Goal: Task Accomplishment & Management: Use online tool/utility

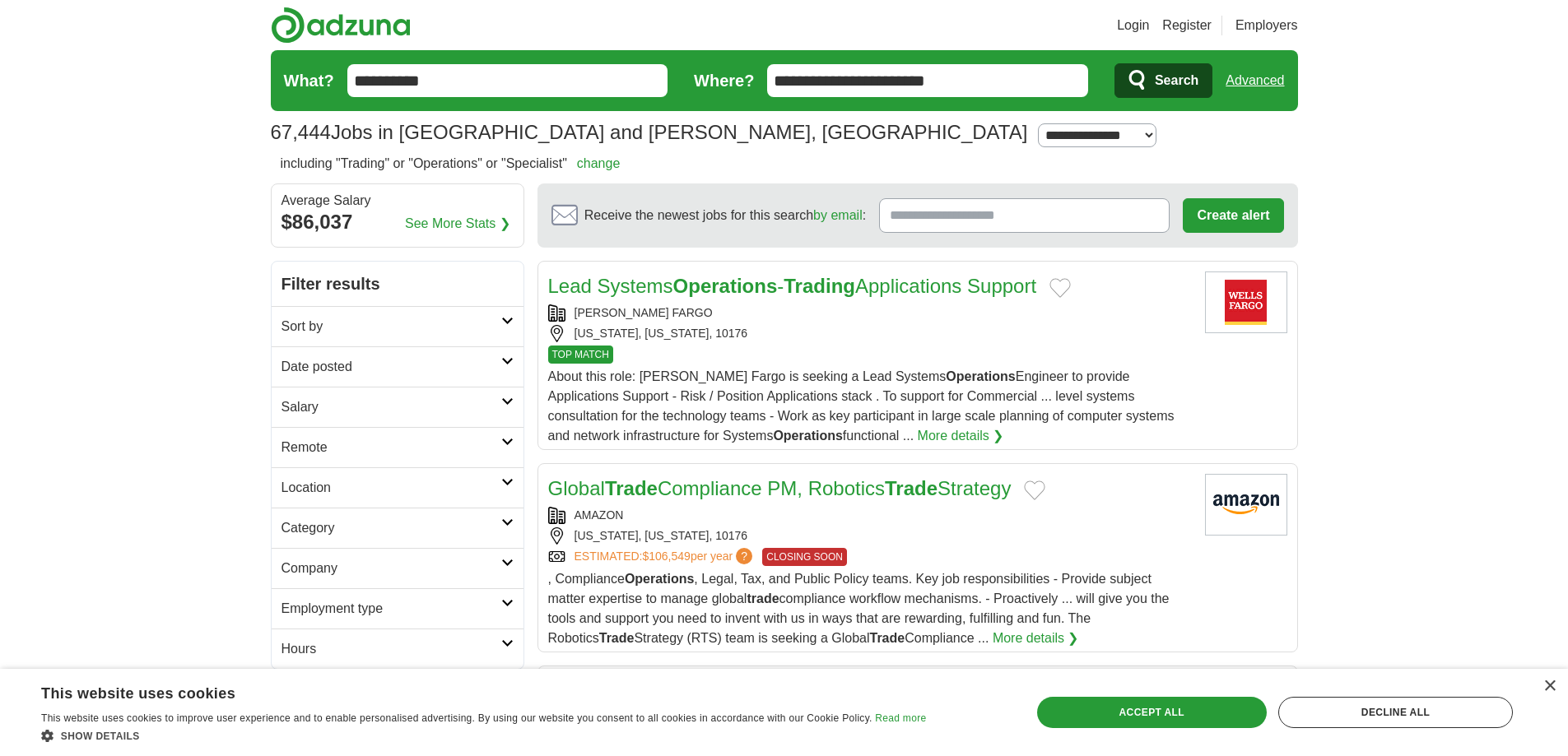
type input "**********"
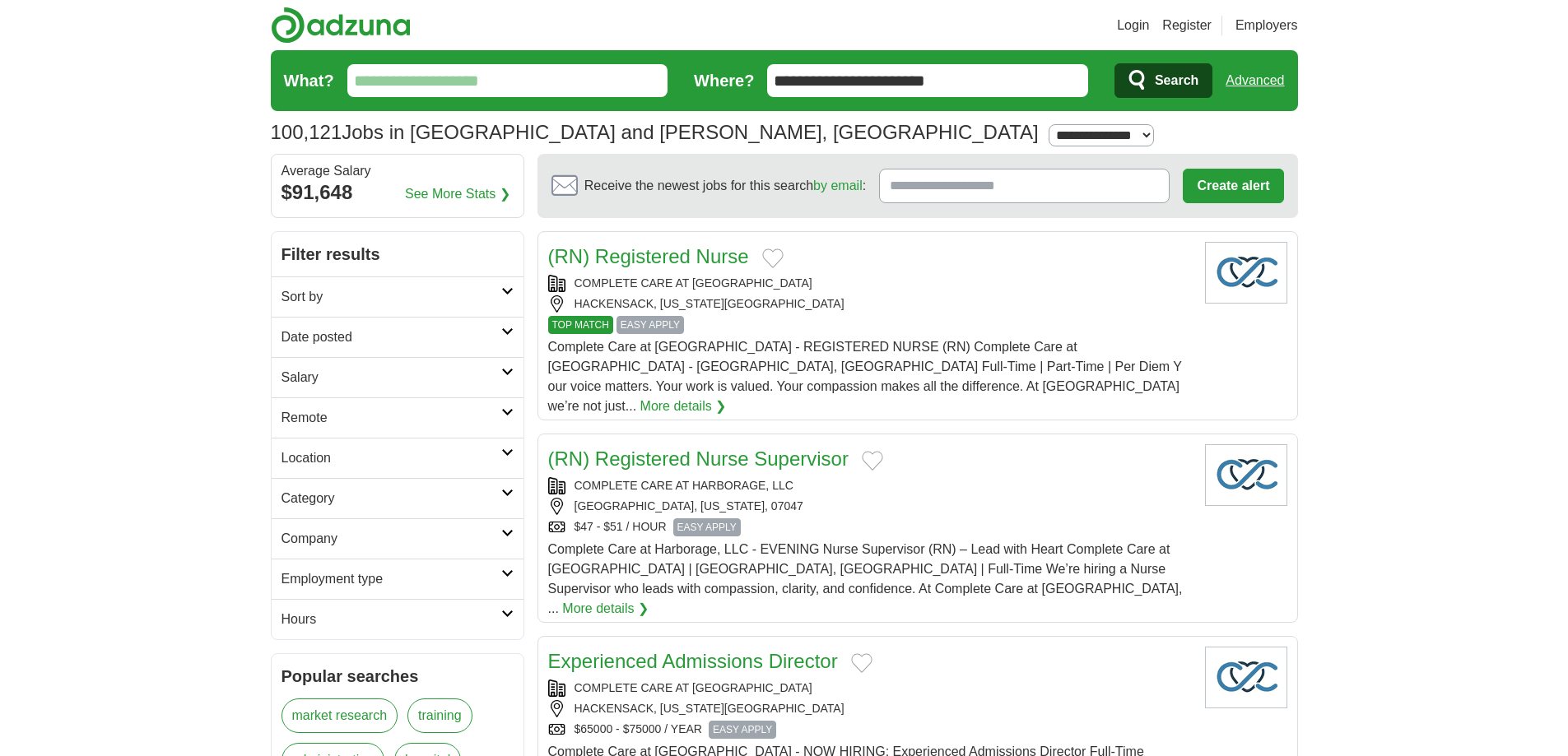
click at [758, 63] on form "**********" at bounding box center [784, 80] width 1027 height 61
click at [792, 89] on input "Where?" at bounding box center [927, 81] width 321 height 33
type input "**********"
click at [1183, 84] on span "Search" at bounding box center [1176, 81] width 44 height 33
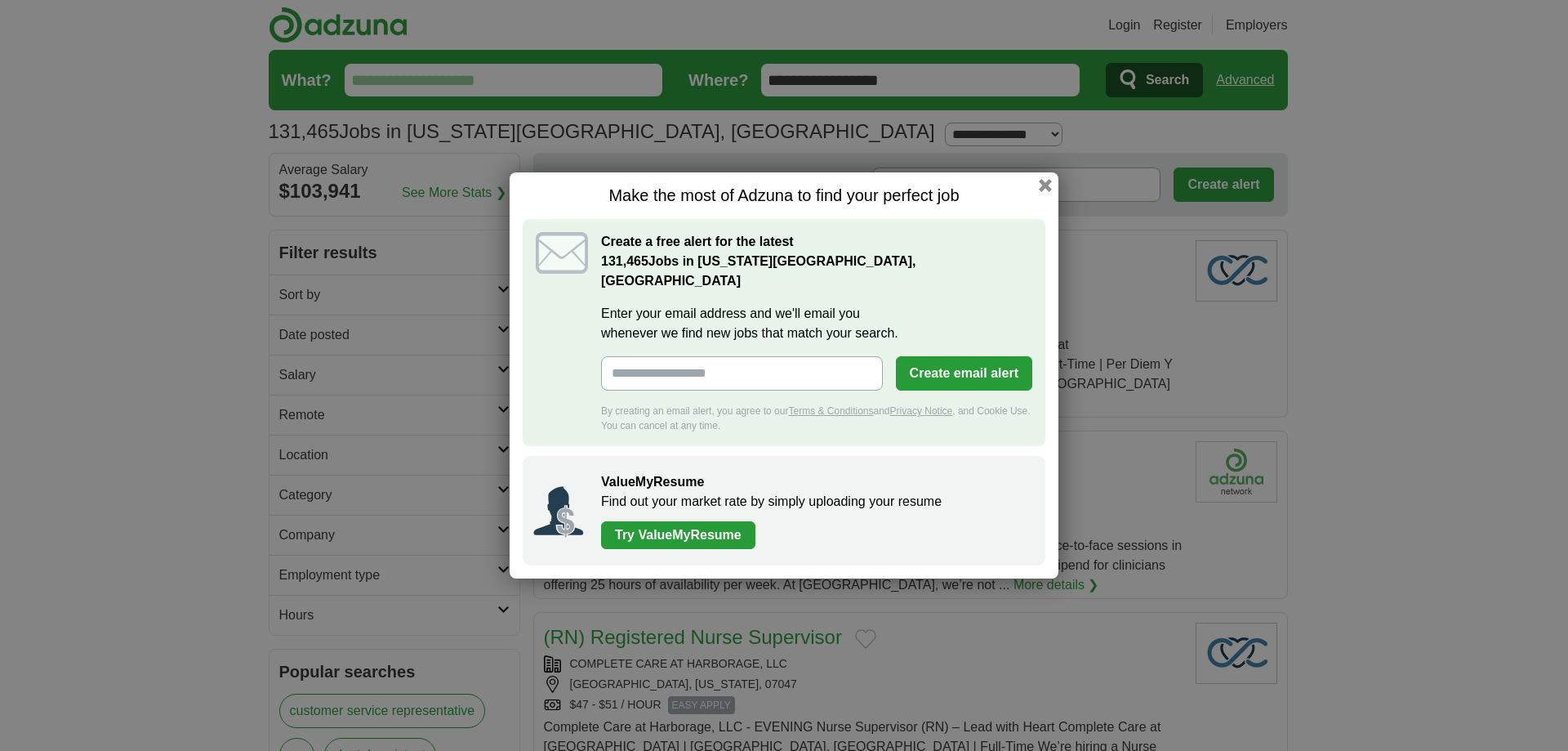
click at [1106, 471] on div "Make the most of Adzuna to find your perfect job Create a free alert for the la…" at bounding box center [784, 376] width 1568 height 751
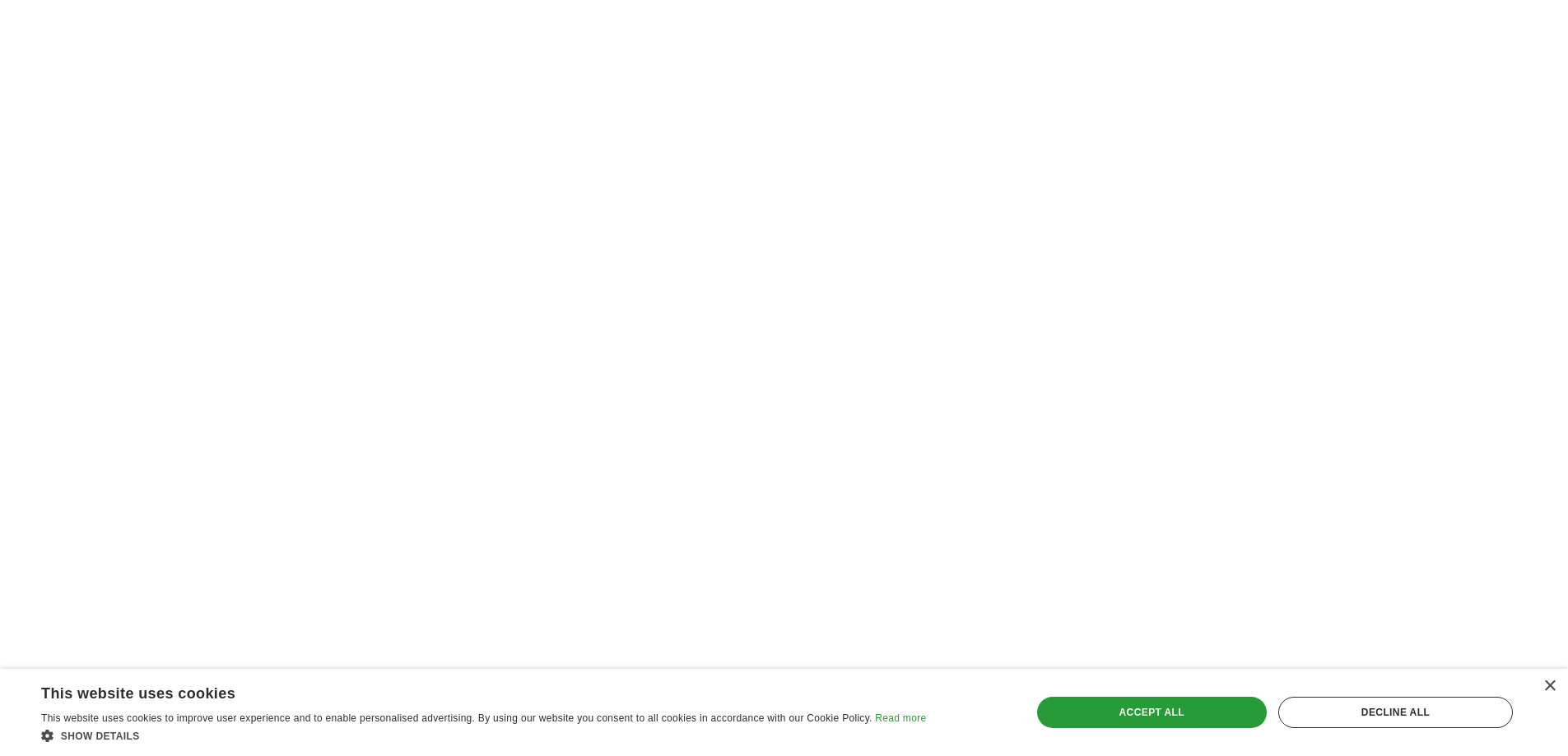
scroll to position [2731, 0]
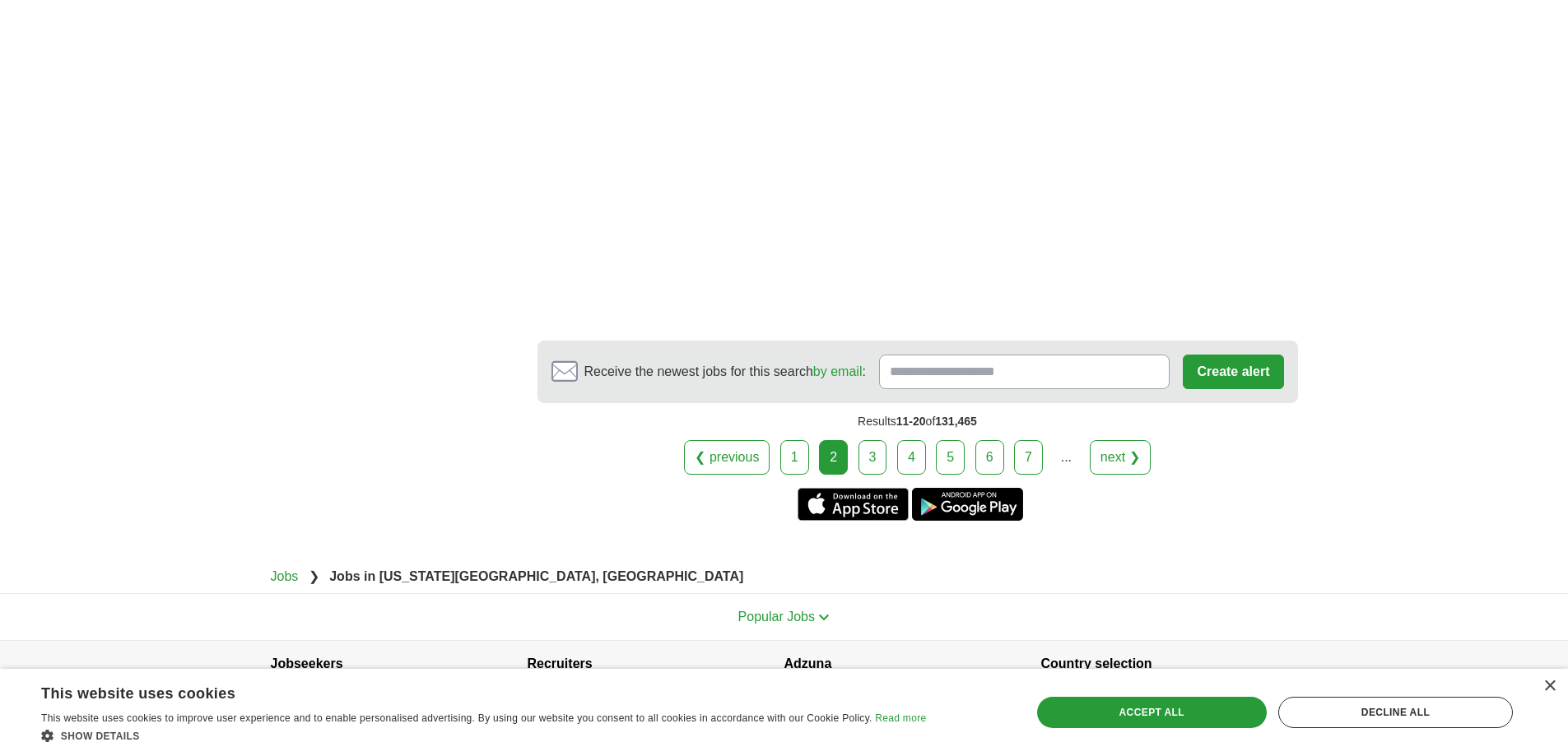
scroll to position [2673, 0]
click at [868, 438] on link "3" at bounding box center [873, 455] width 29 height 34
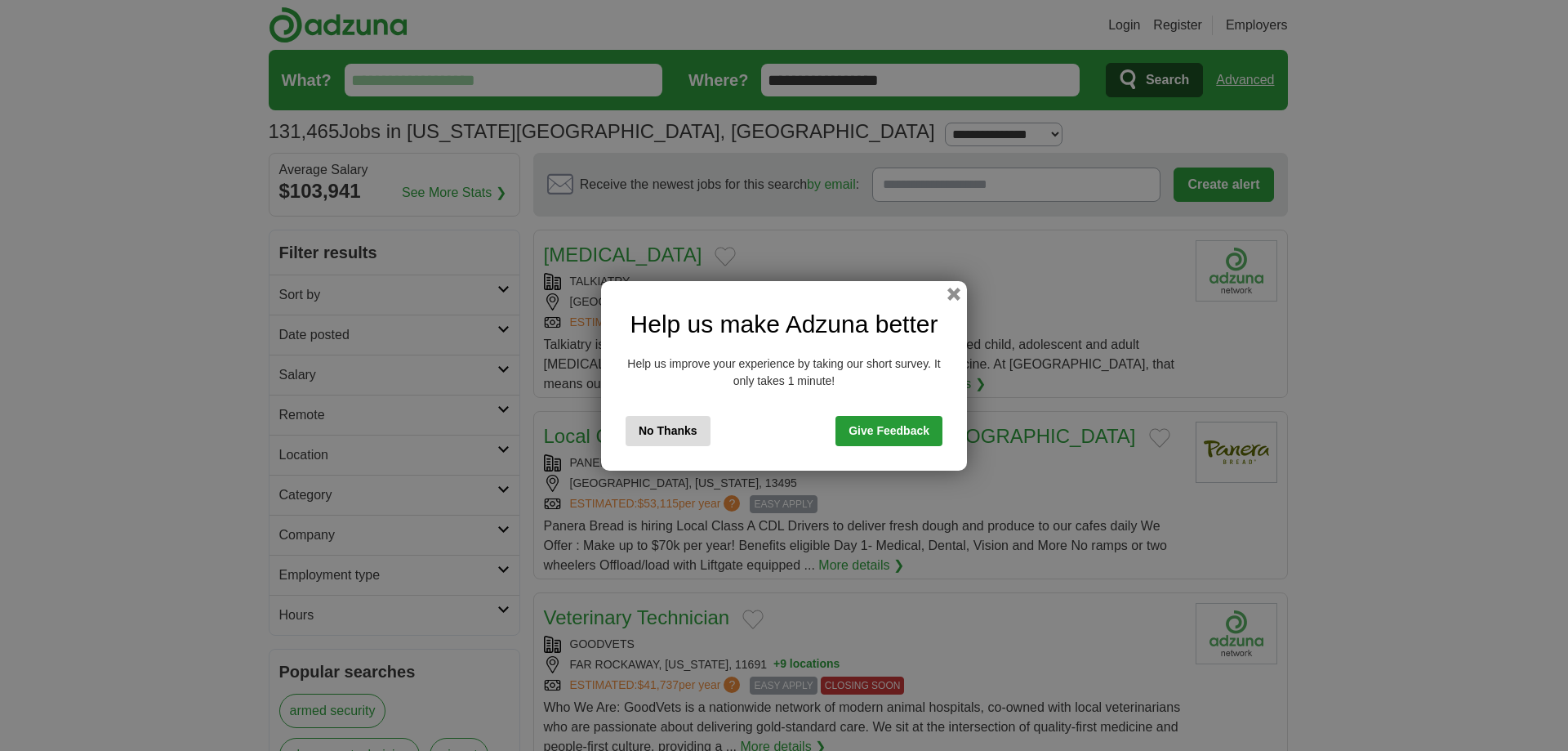
click at [688, 428] on button "No Thanks" at bounding box center [668, 430] width 85 height 30
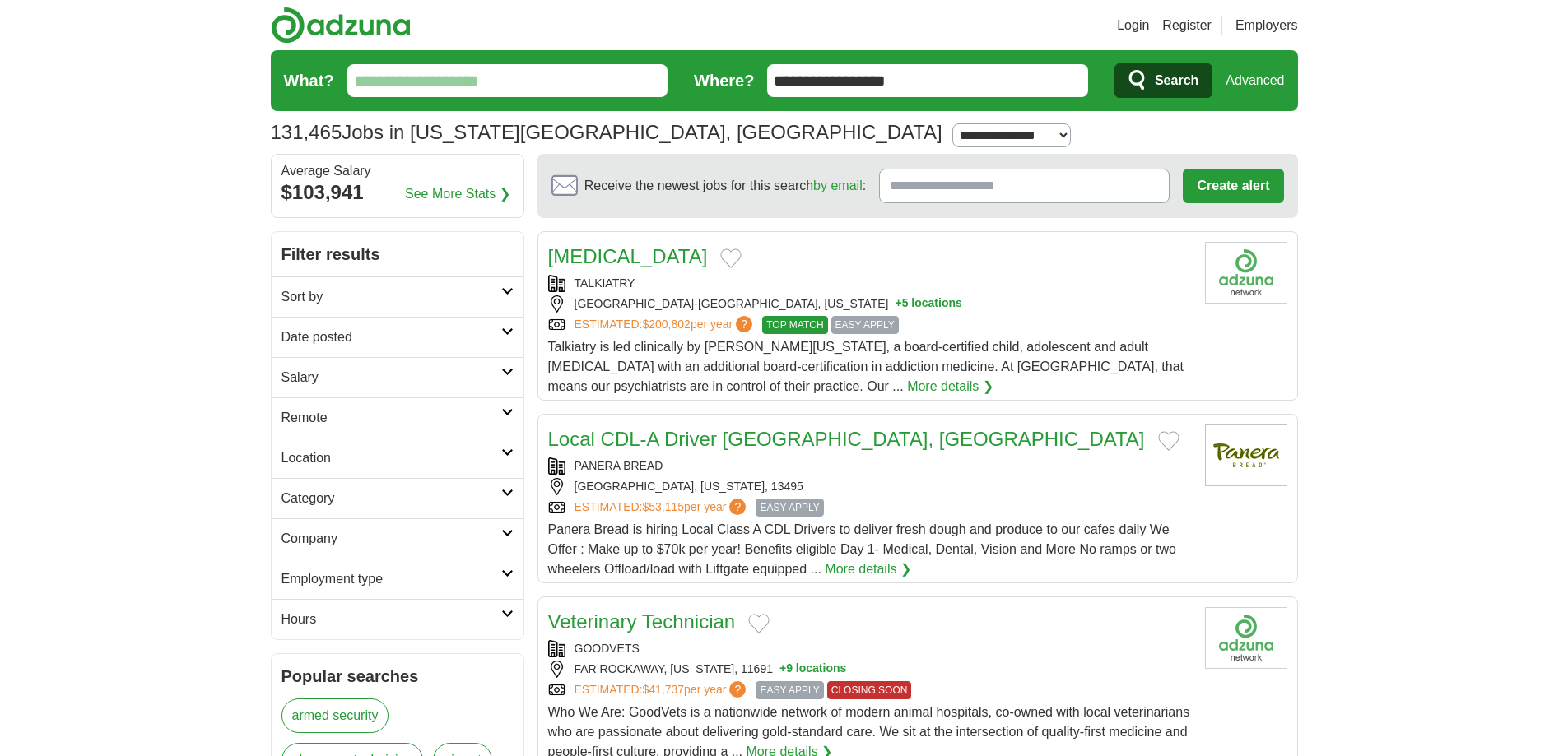
click at [433, 89] on input "What?" at bounding box center [507, 81] width 321 height 33
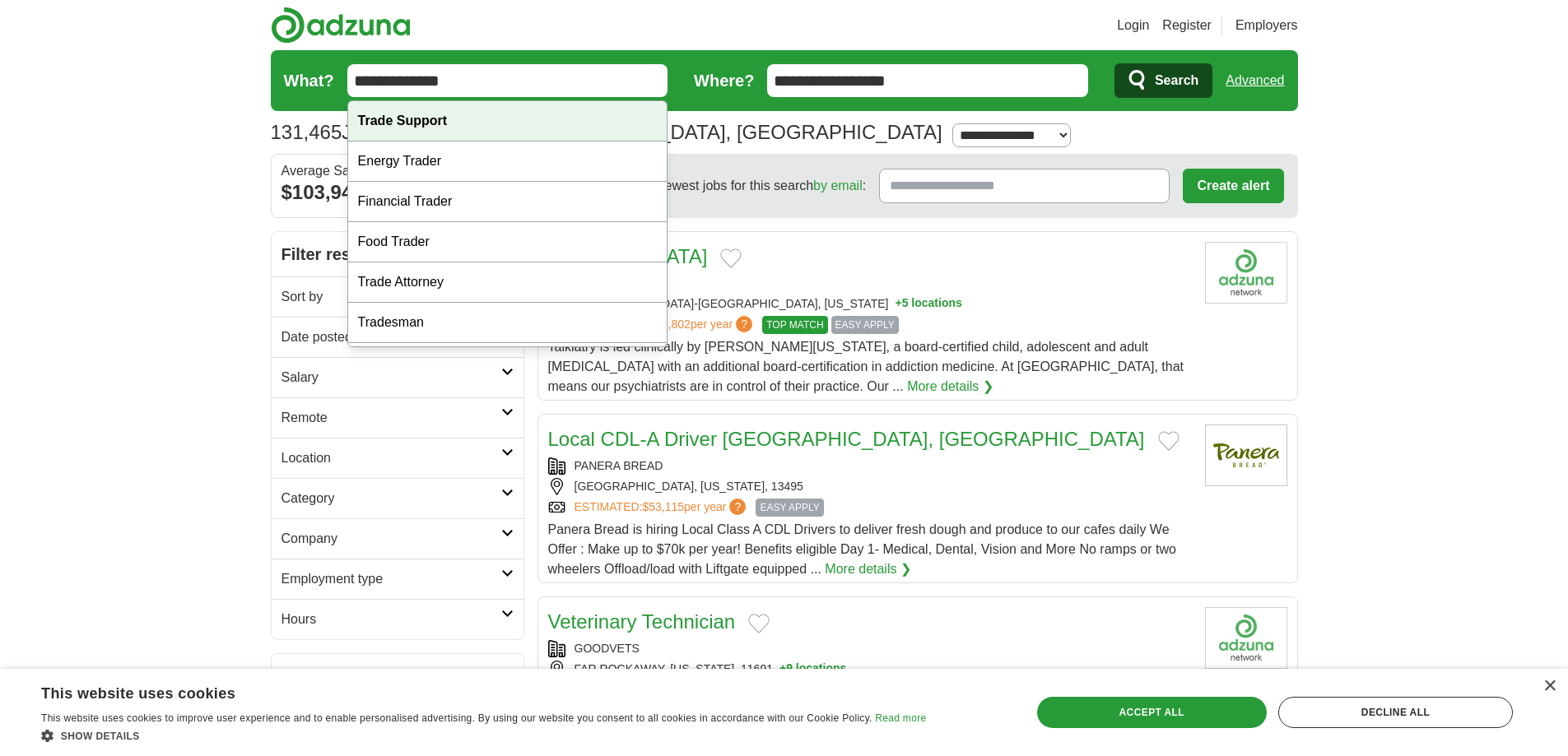
click at [446, 131] on div "Trade Support" at bounding box center [507, 121] width 319 height 40
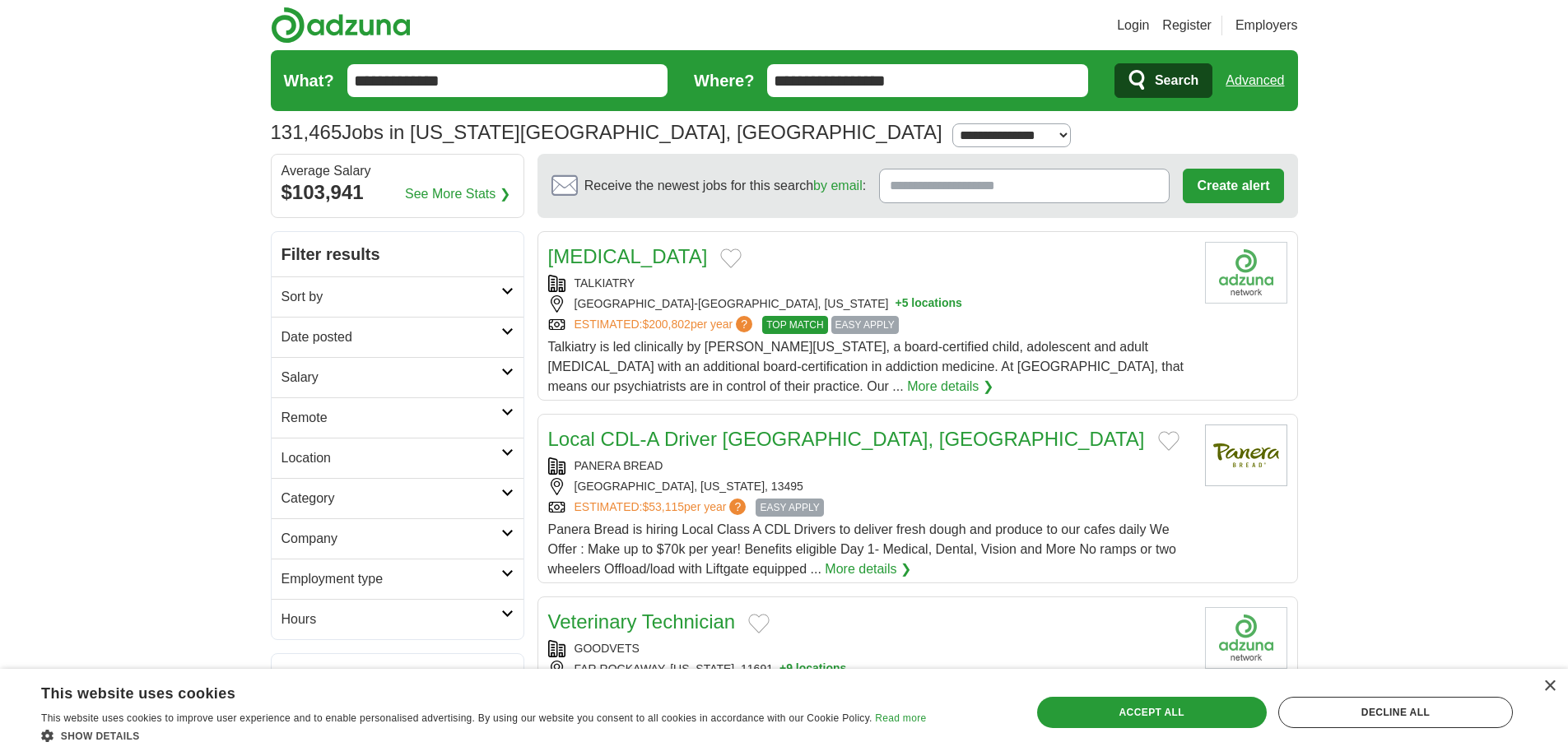
type input "**********"
click at [1155, 82] on span "Search" at bounding box center [1176, 81] width 44 height 33
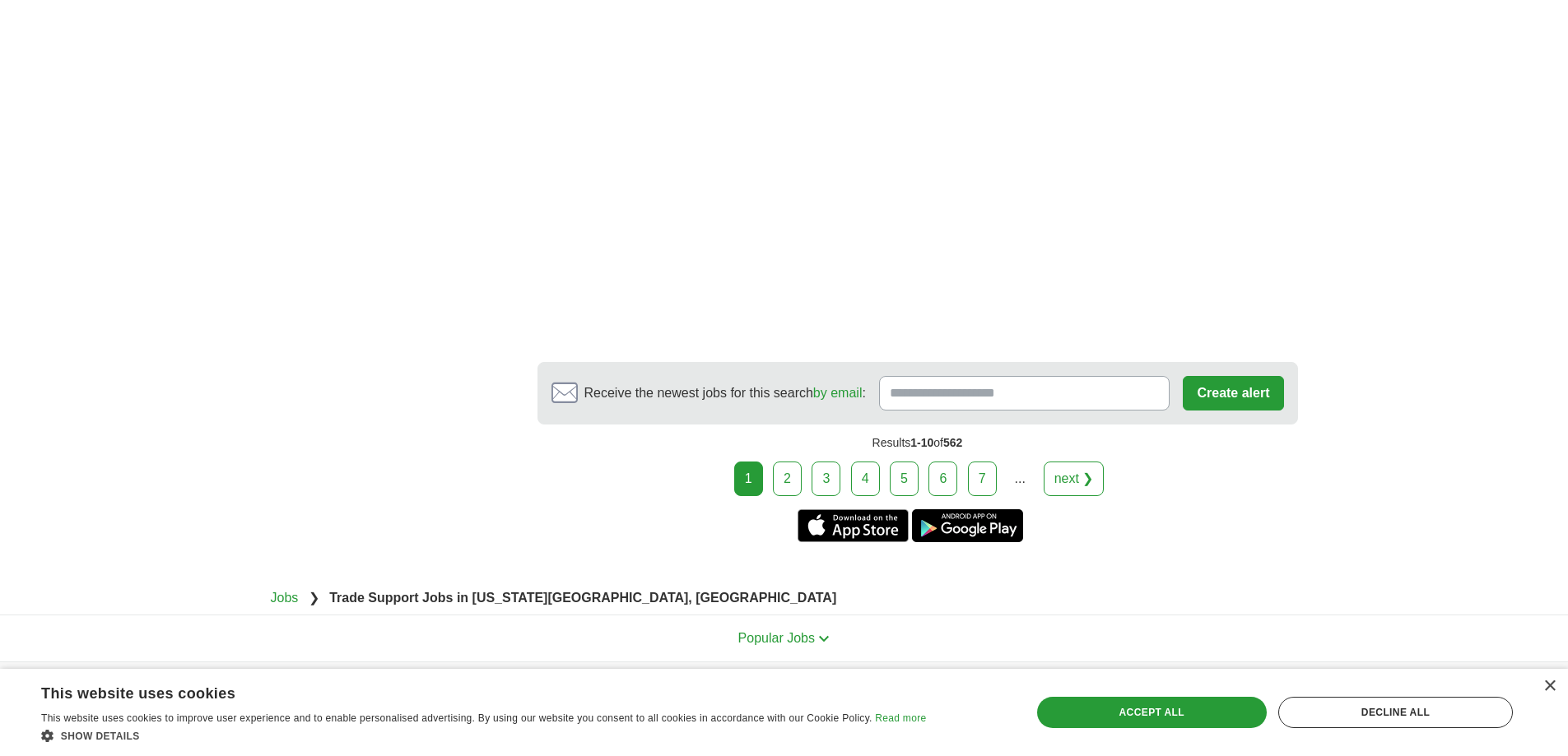
scroll to position [2508, 0]
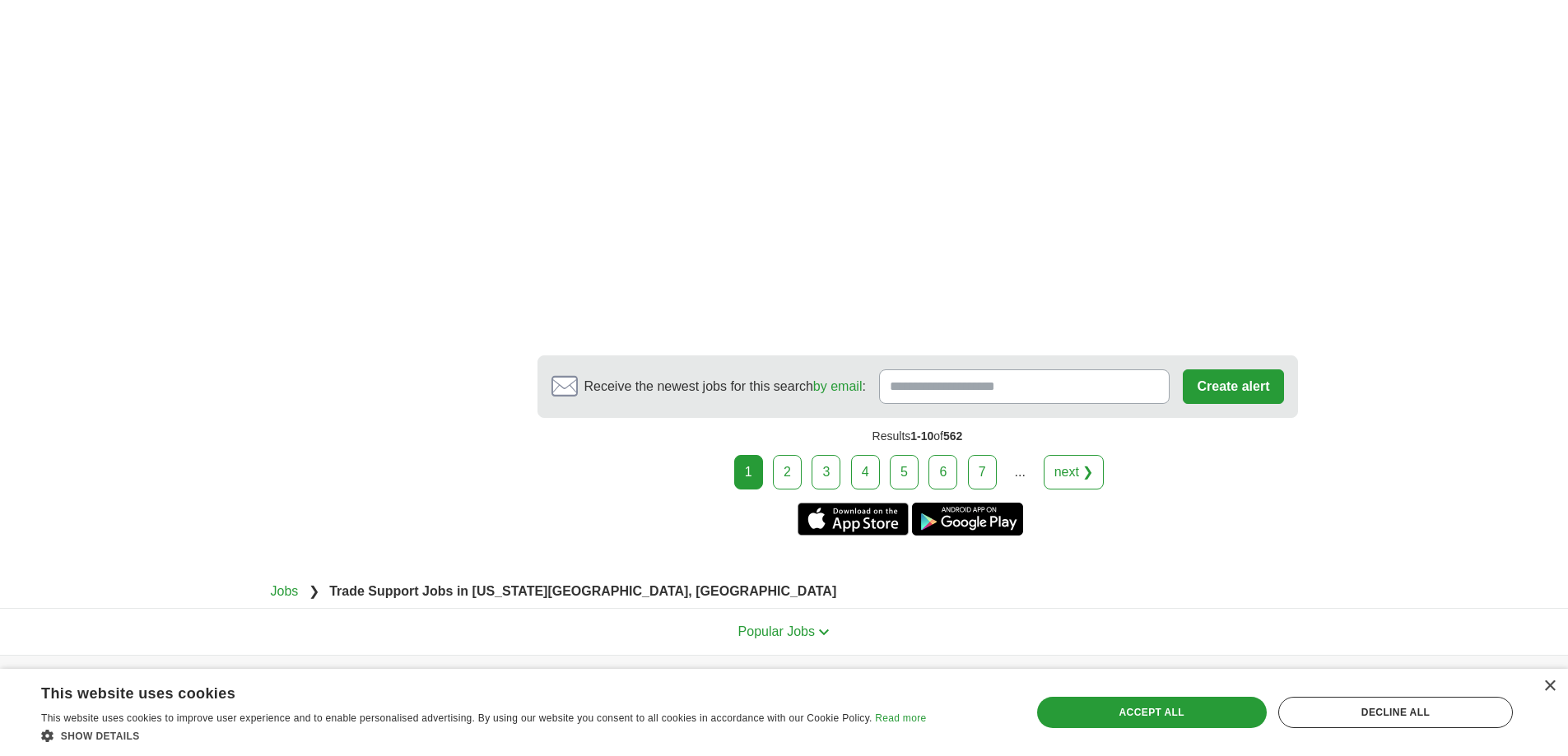
click at [792, 490] on link "2" at bounding box center [787, 472] width 29 height 34
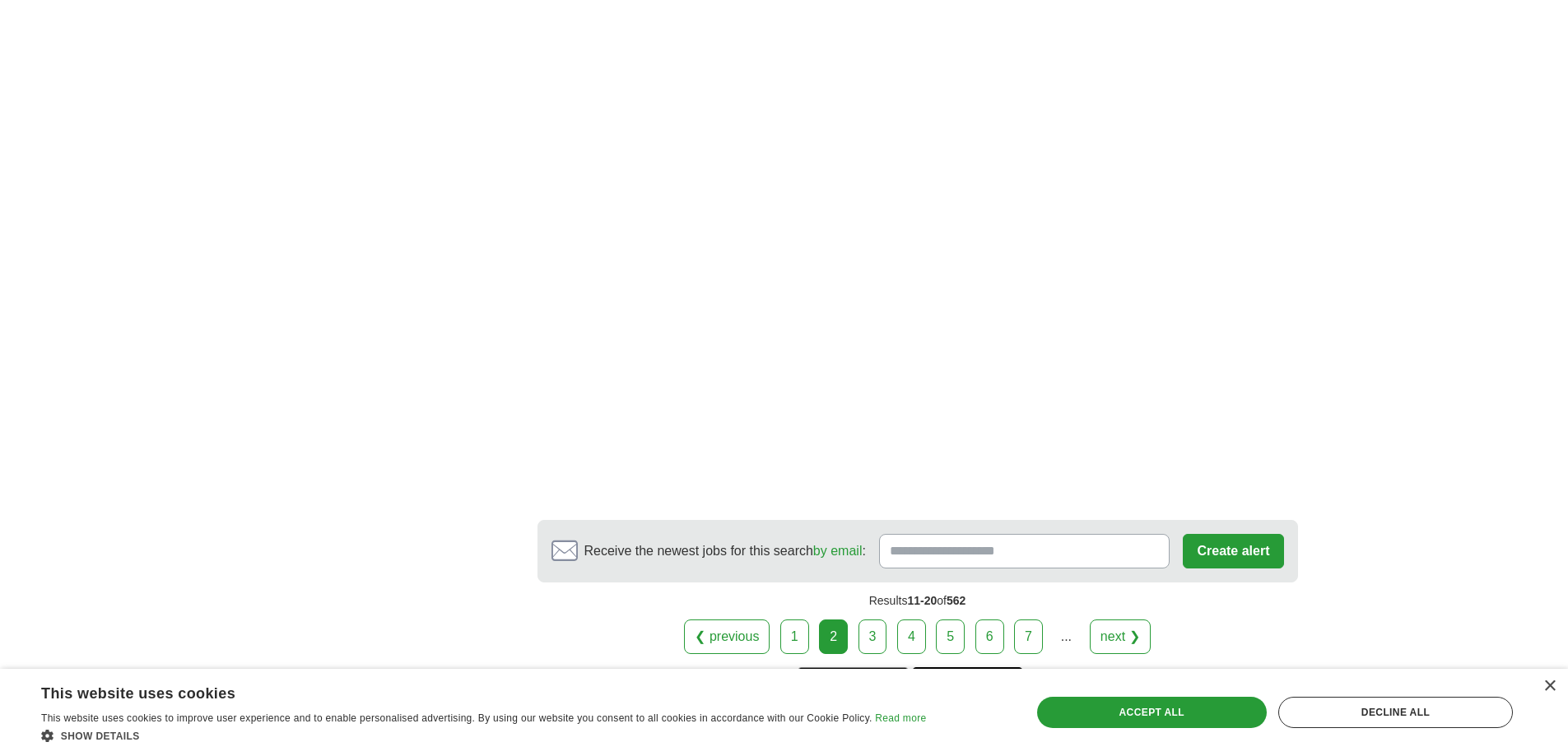
scroll to position [2712, 0]
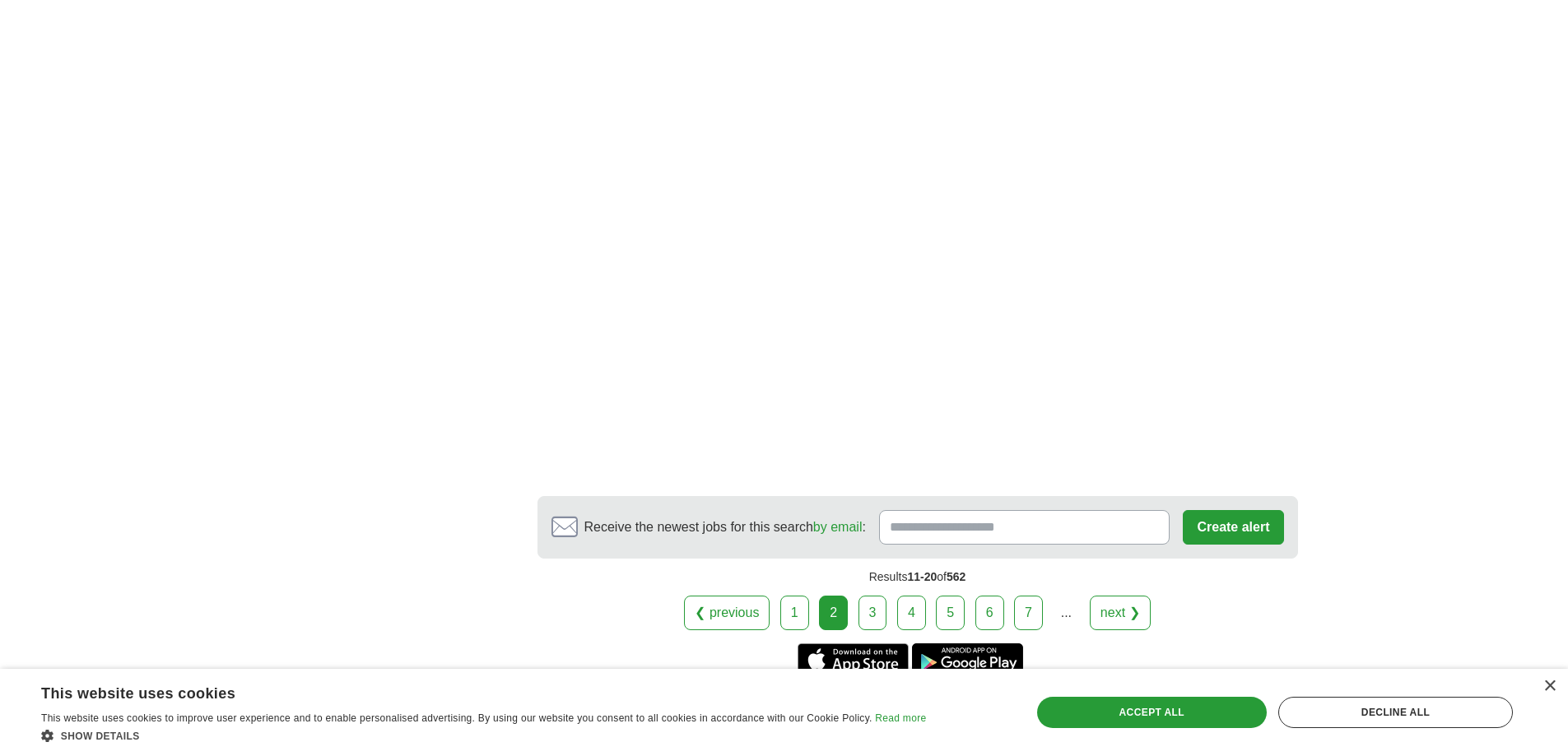
click at [884, 595] on link "3" at bounding box center [873, 613] width 29 height 34
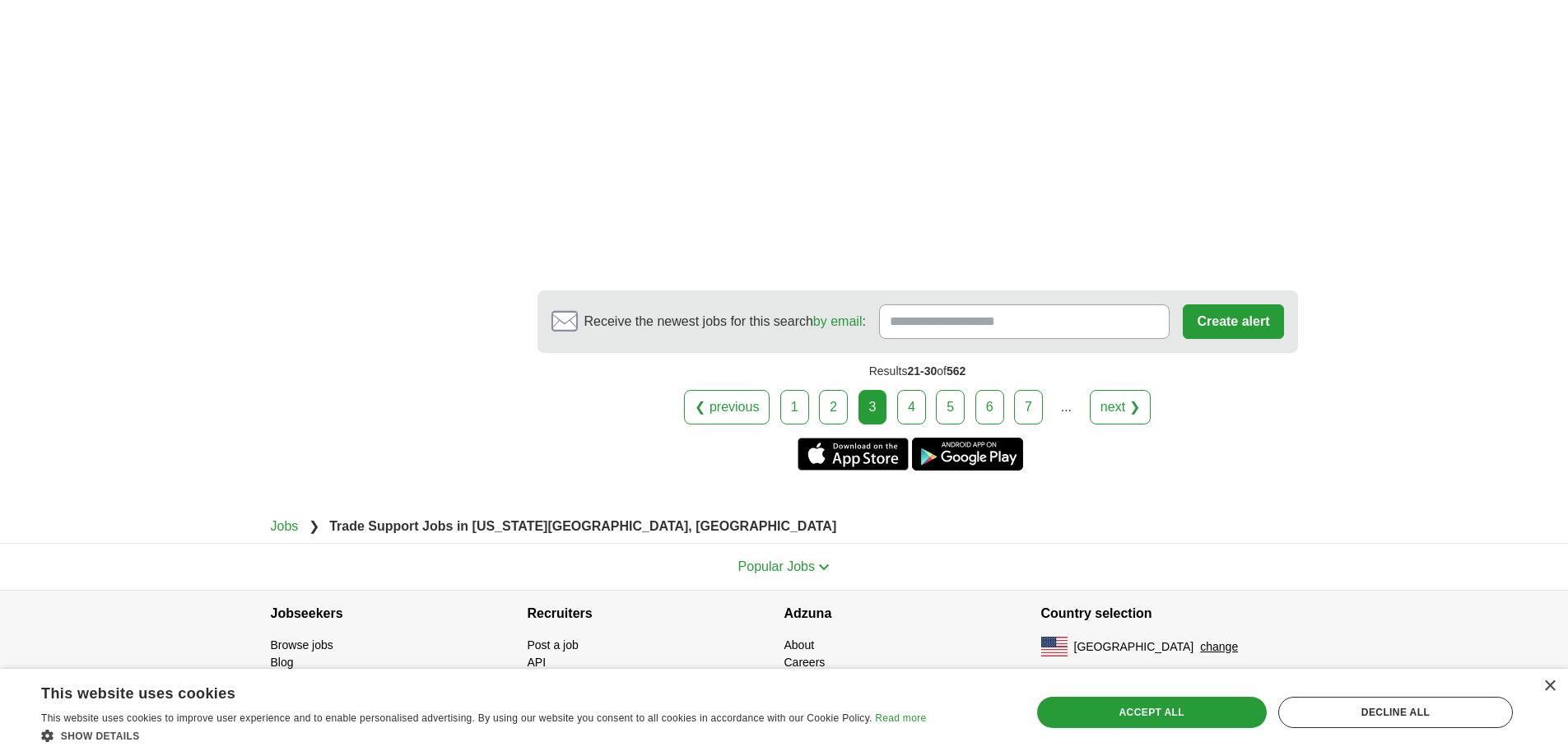
scroll to position [2783, 0]
click at [914, 409] on link "4" at bounding box center [911, 407] width 29 height 34
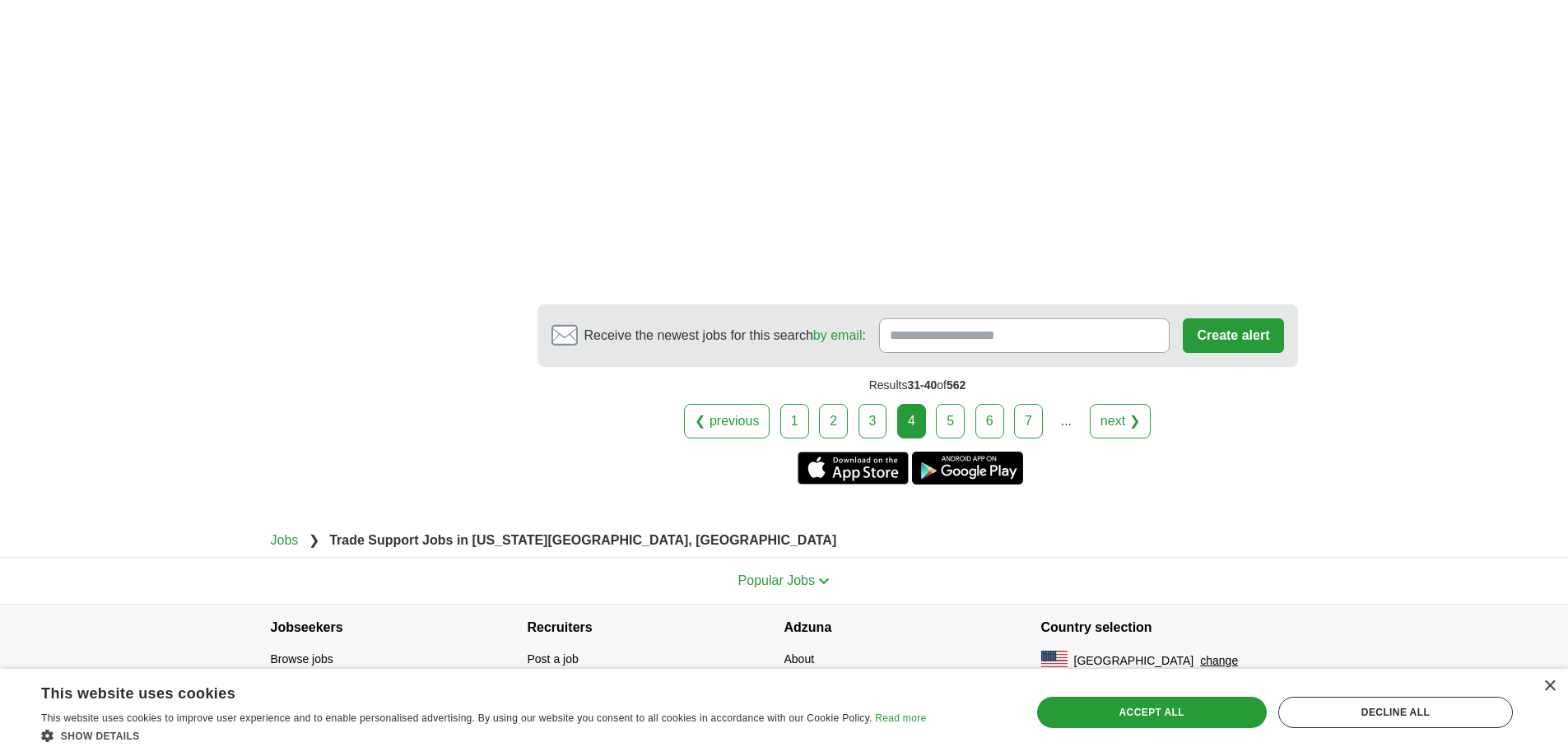
scroll to position [2994, 0]
click at [952, 436] on link "5" at bounding box center [950, 419] width 29 height 34
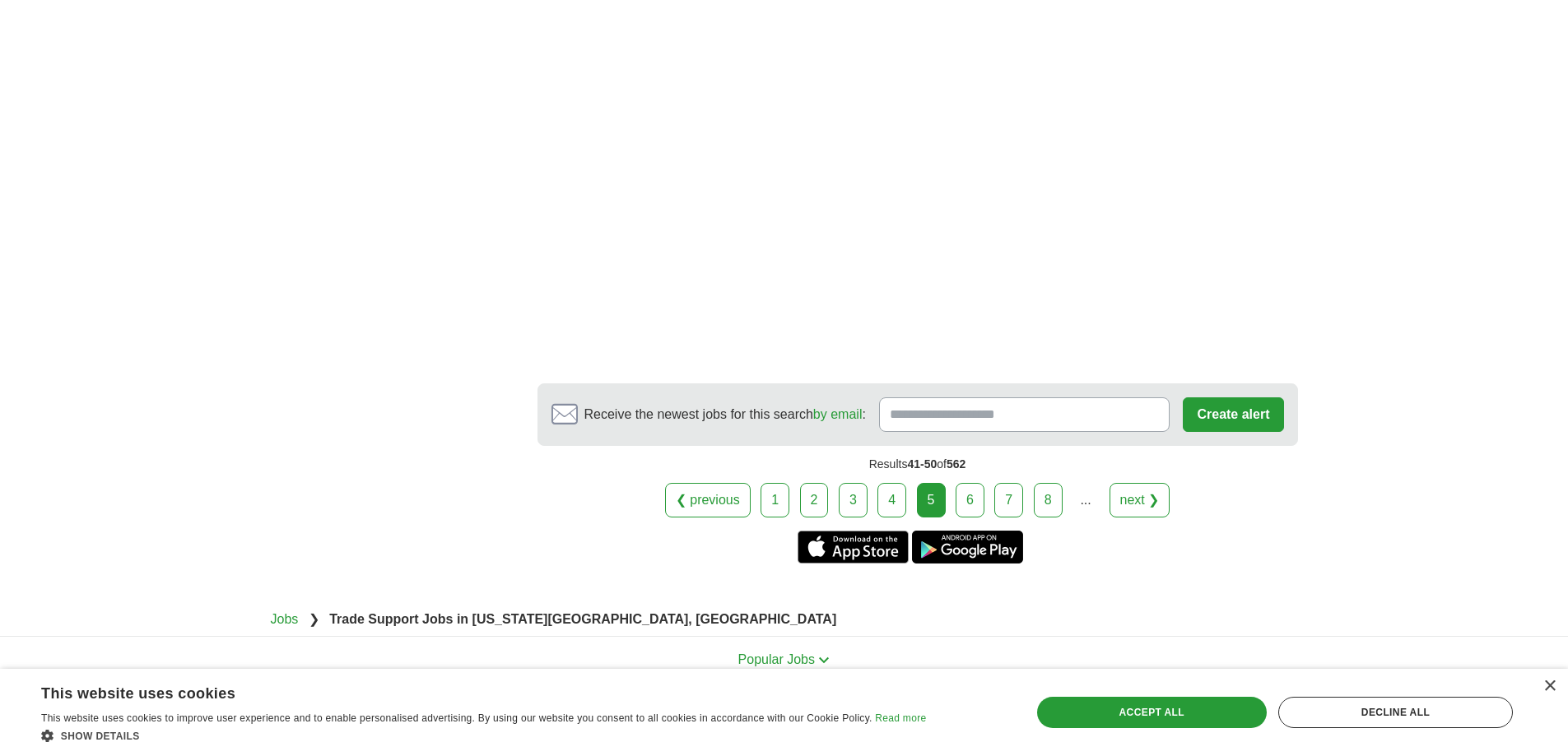
scroll to position [2489, 0]
click at [970, 497] on link "6" at bounding box center [970, 499] width 29 height 34
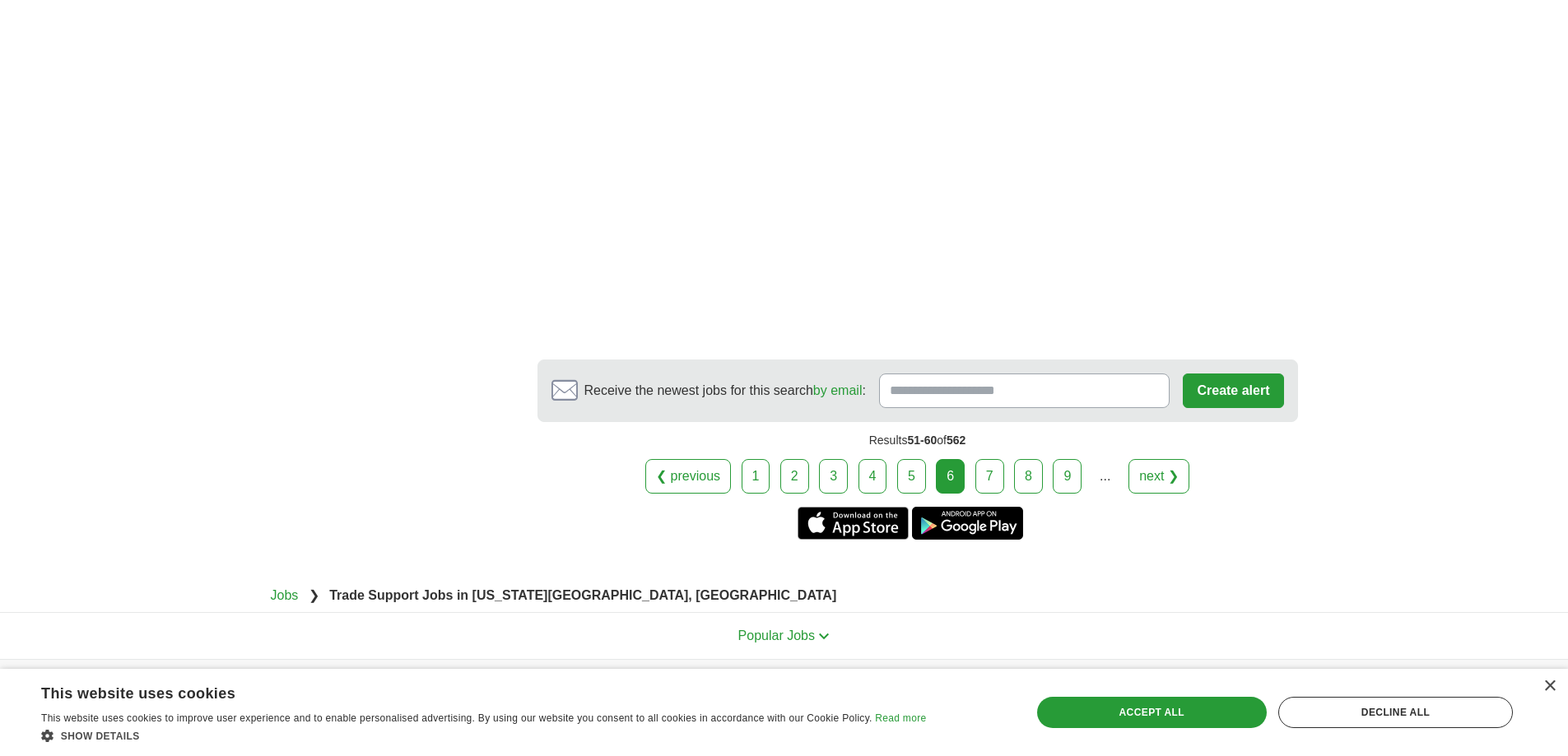
scroll to position [2568, 0]
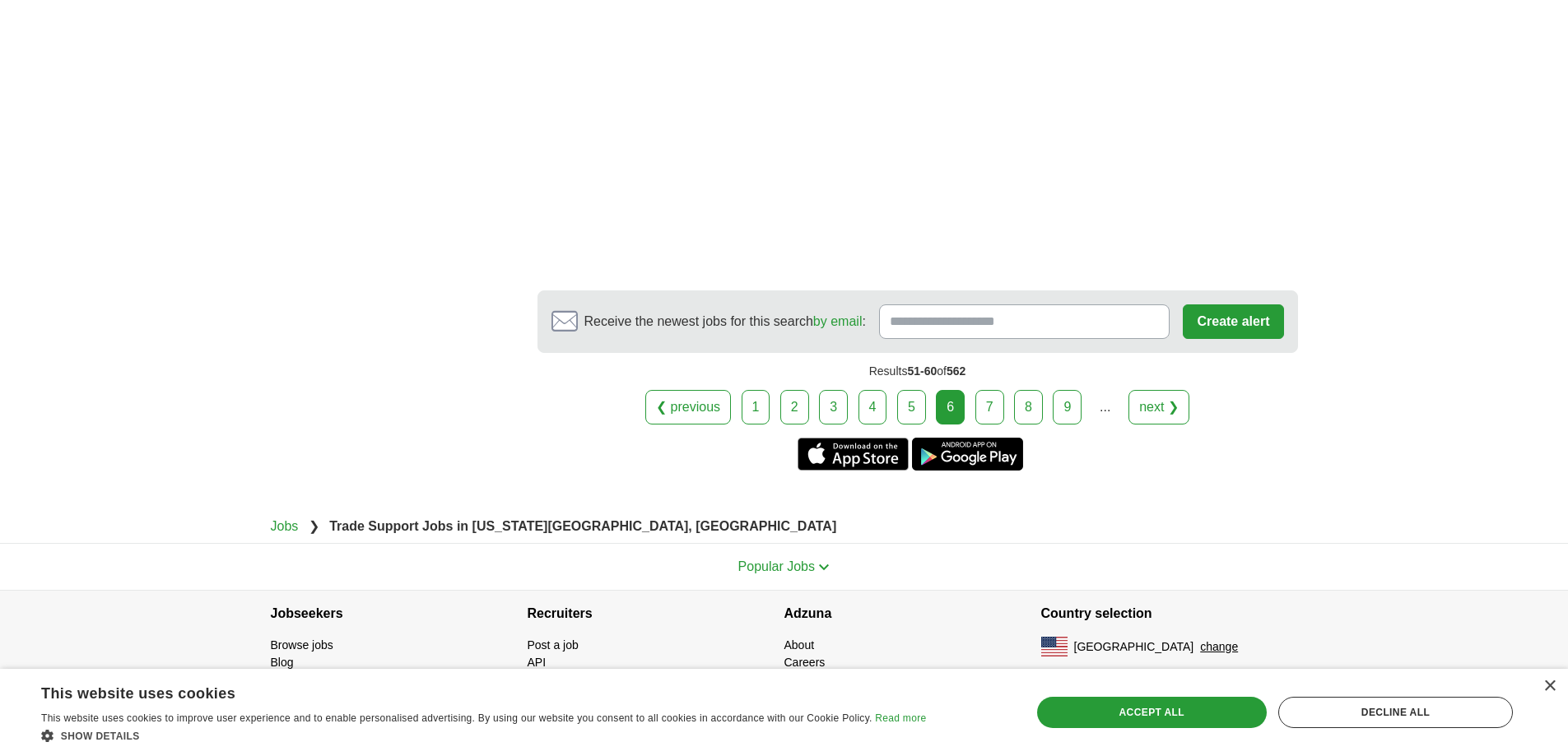
click at [985, 410] on link "7" at bounding box center [989, 407] width 29 height 34
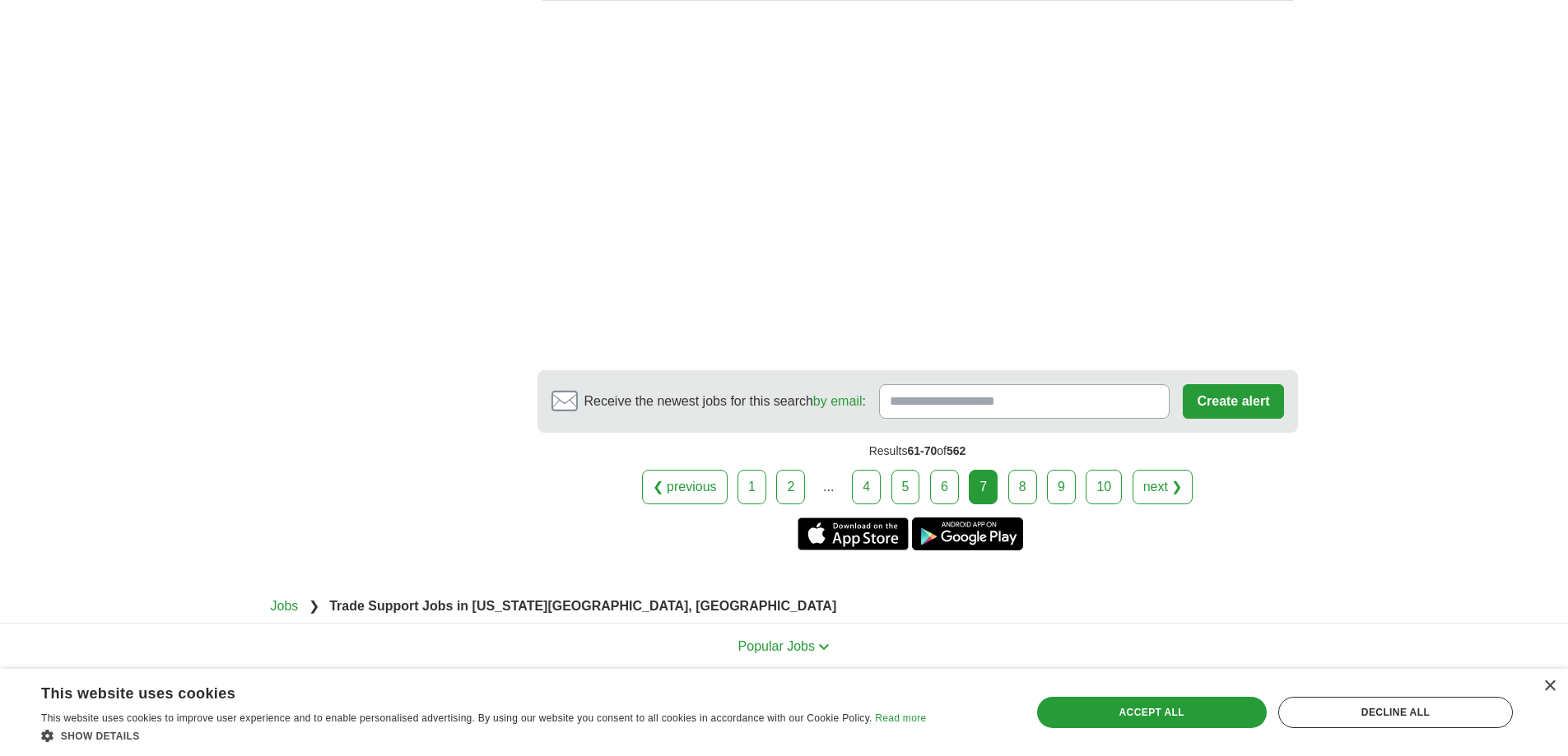
scroll to position [2271, 0]
click at [1022, 479] on link "8" at bounding box center [1023, 486] width 29 height 34
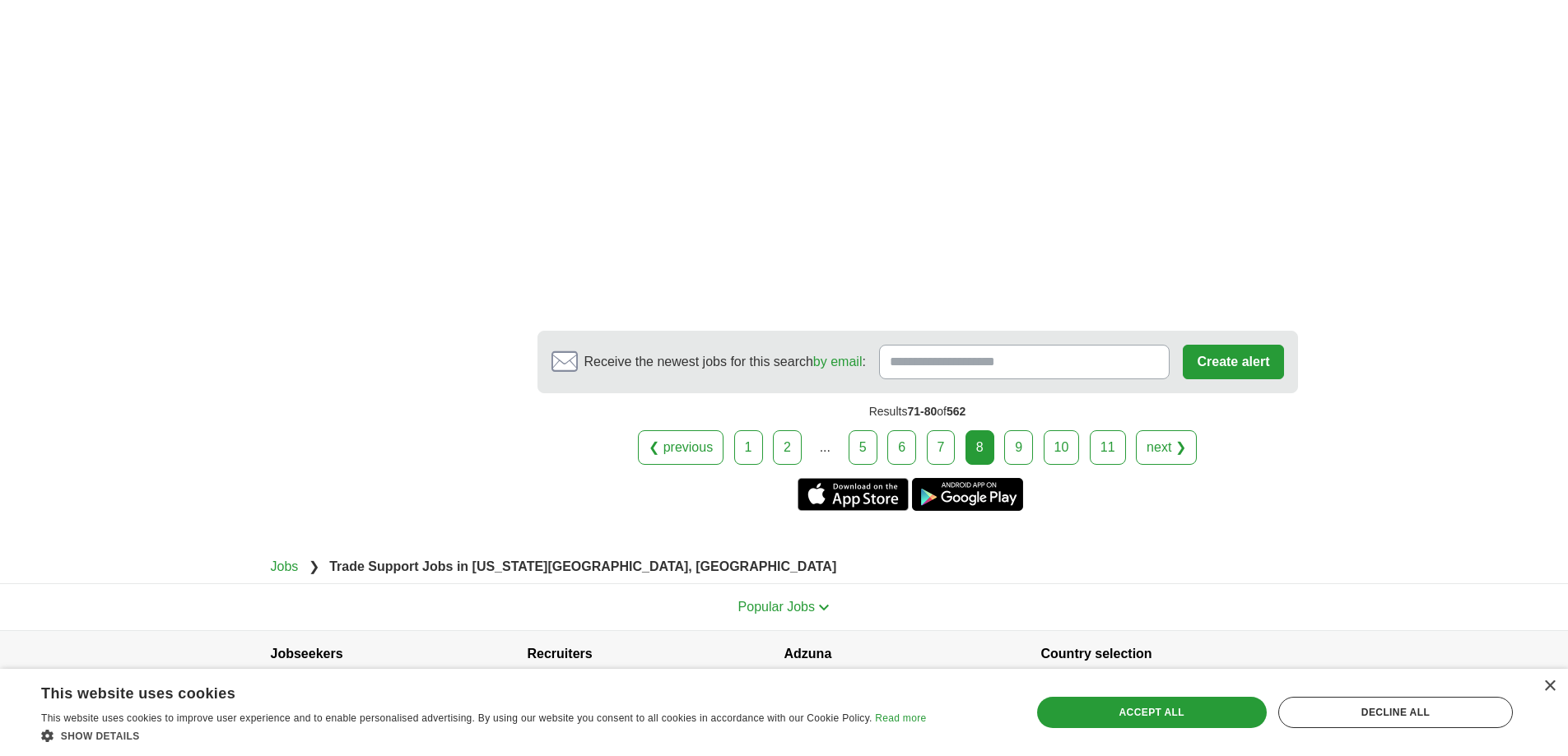
scroll to position [2293, 0]
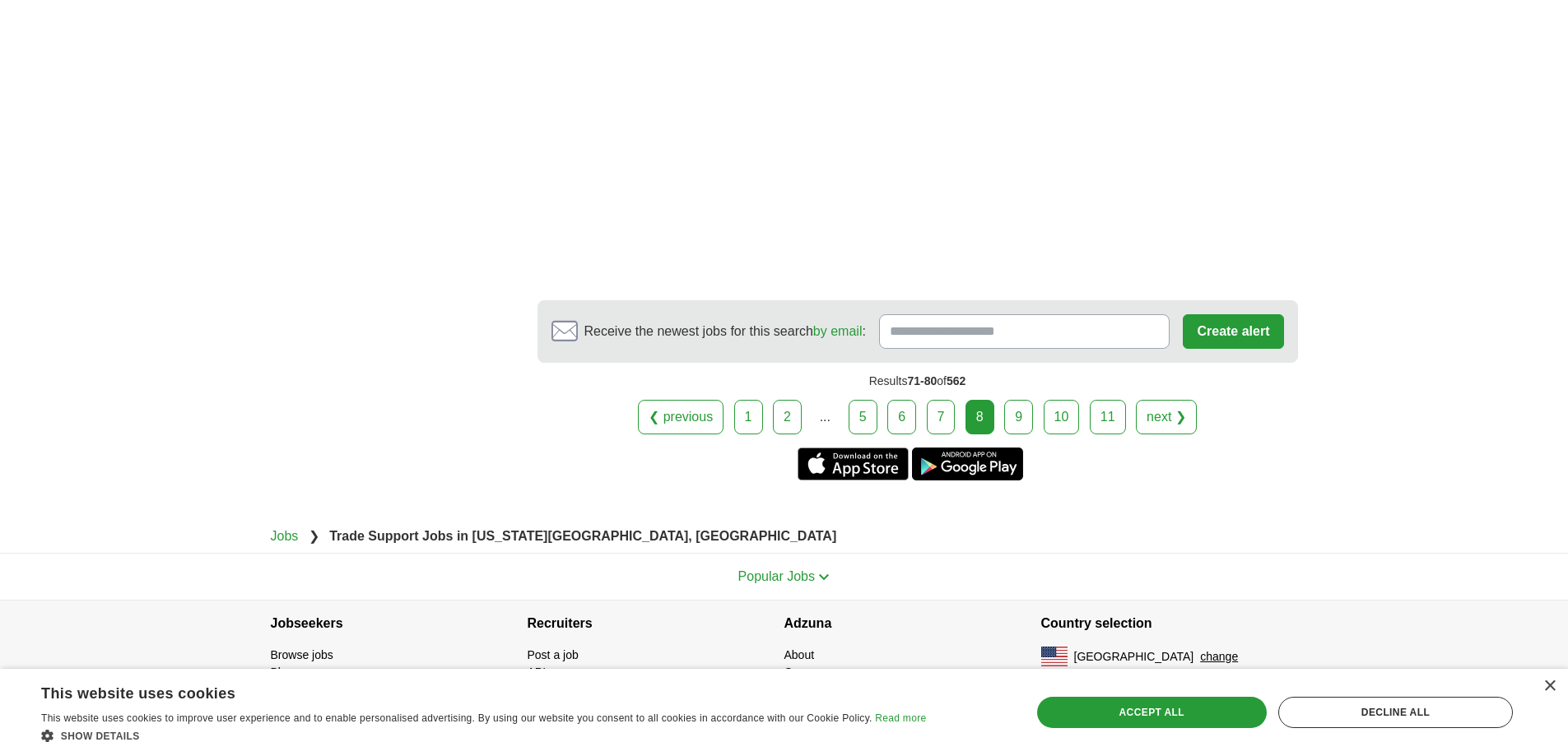
click at [1003, 403] on div "❮ previous 1 2 ... 5 6 7 8 next ❯" at bounding box center [917, 417] width 761 height 34
click at [1022, 411] on link "9" at bounding box center [1019, 417] width 29 height 34
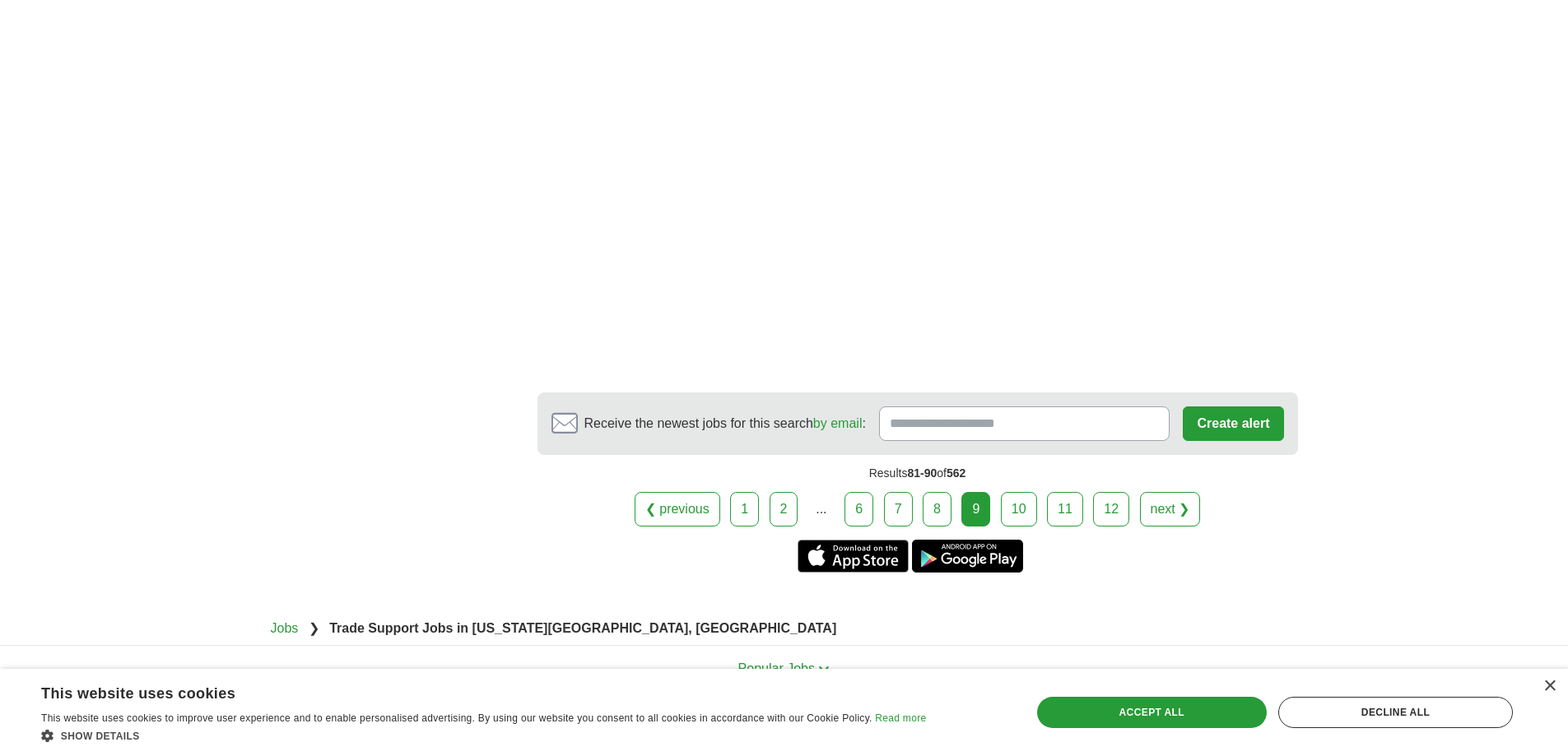
scroll to position [2328, 0]
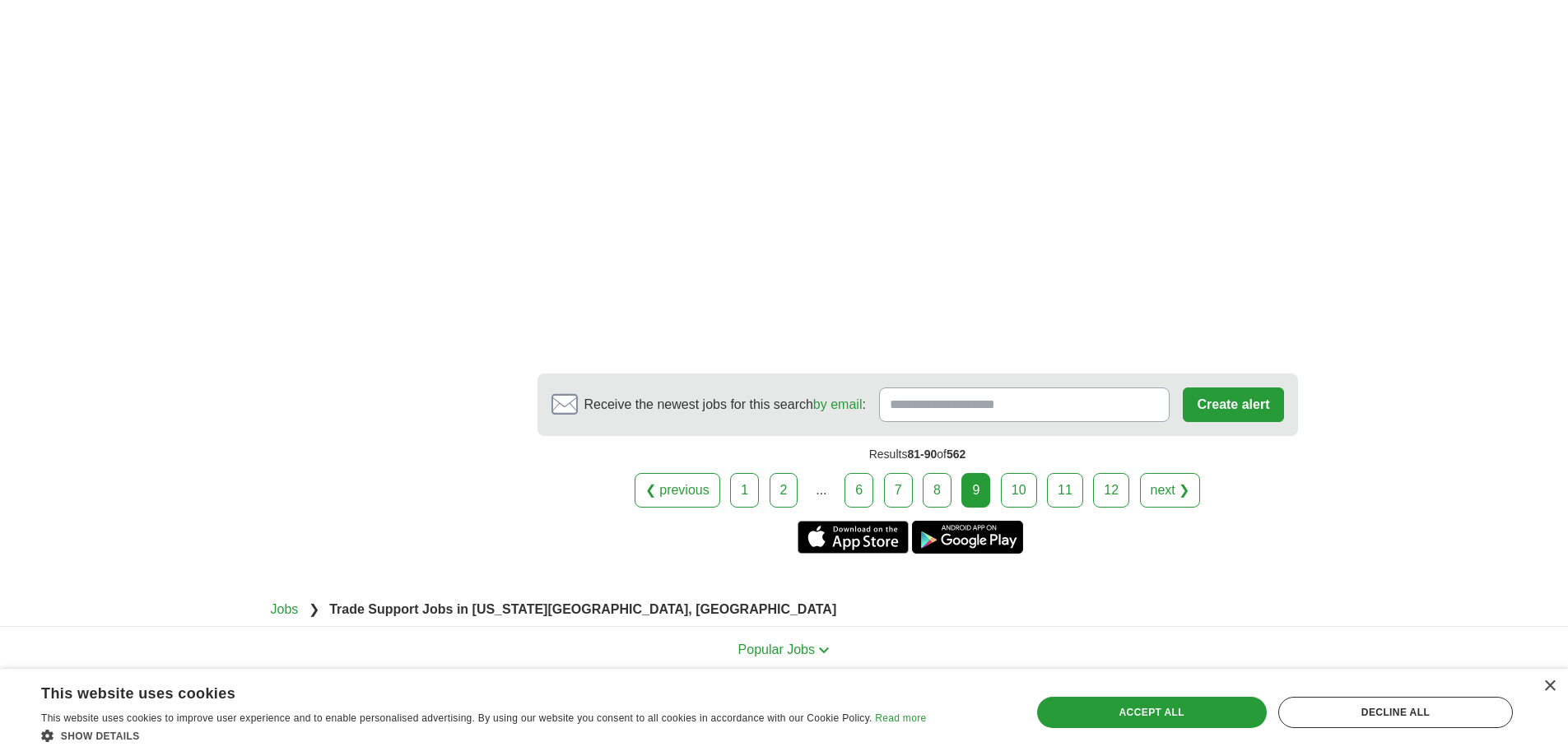
click at [1020, 472] on link "10" at bounding box center [1019, 490] width 36 height 34
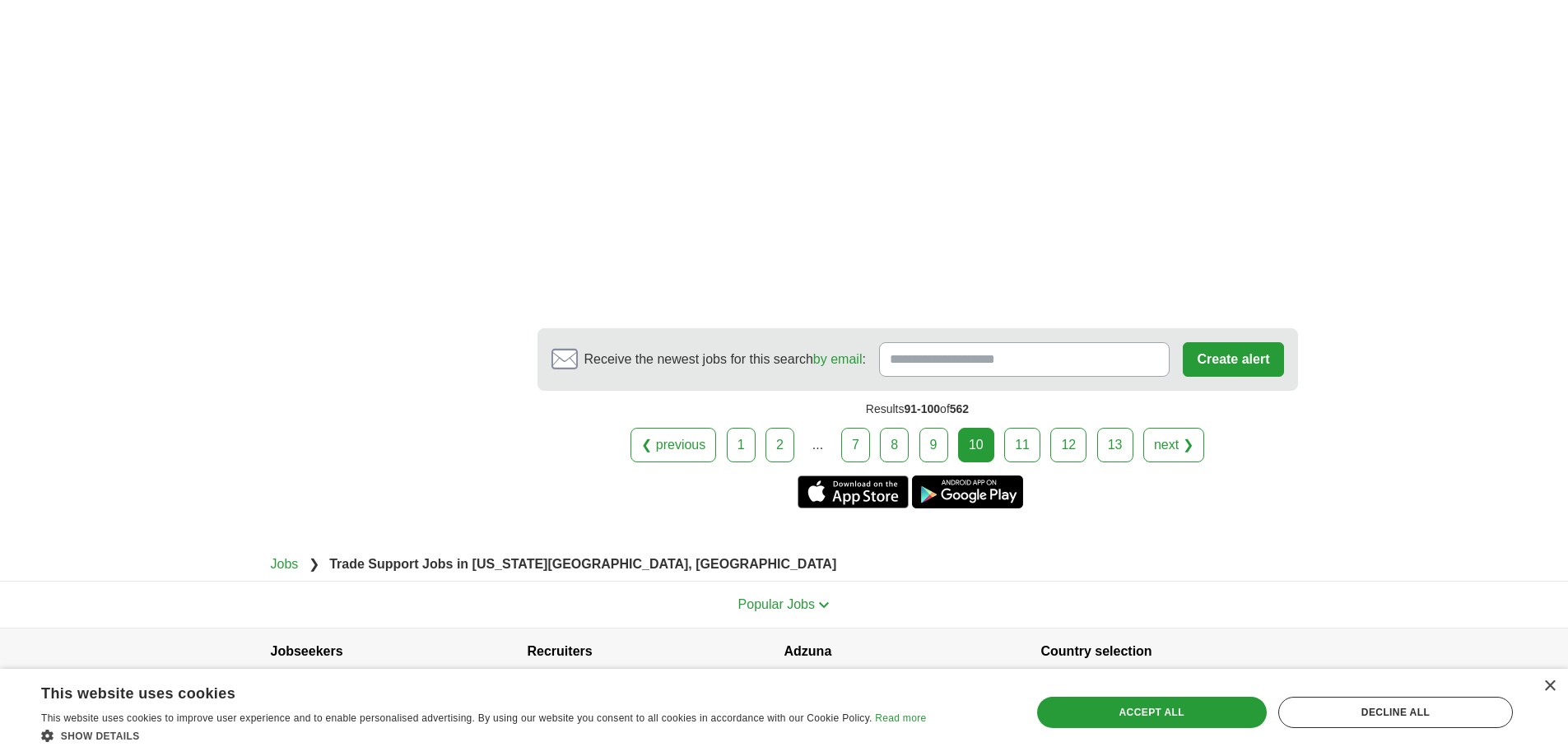
scroll to position [2212, 0]
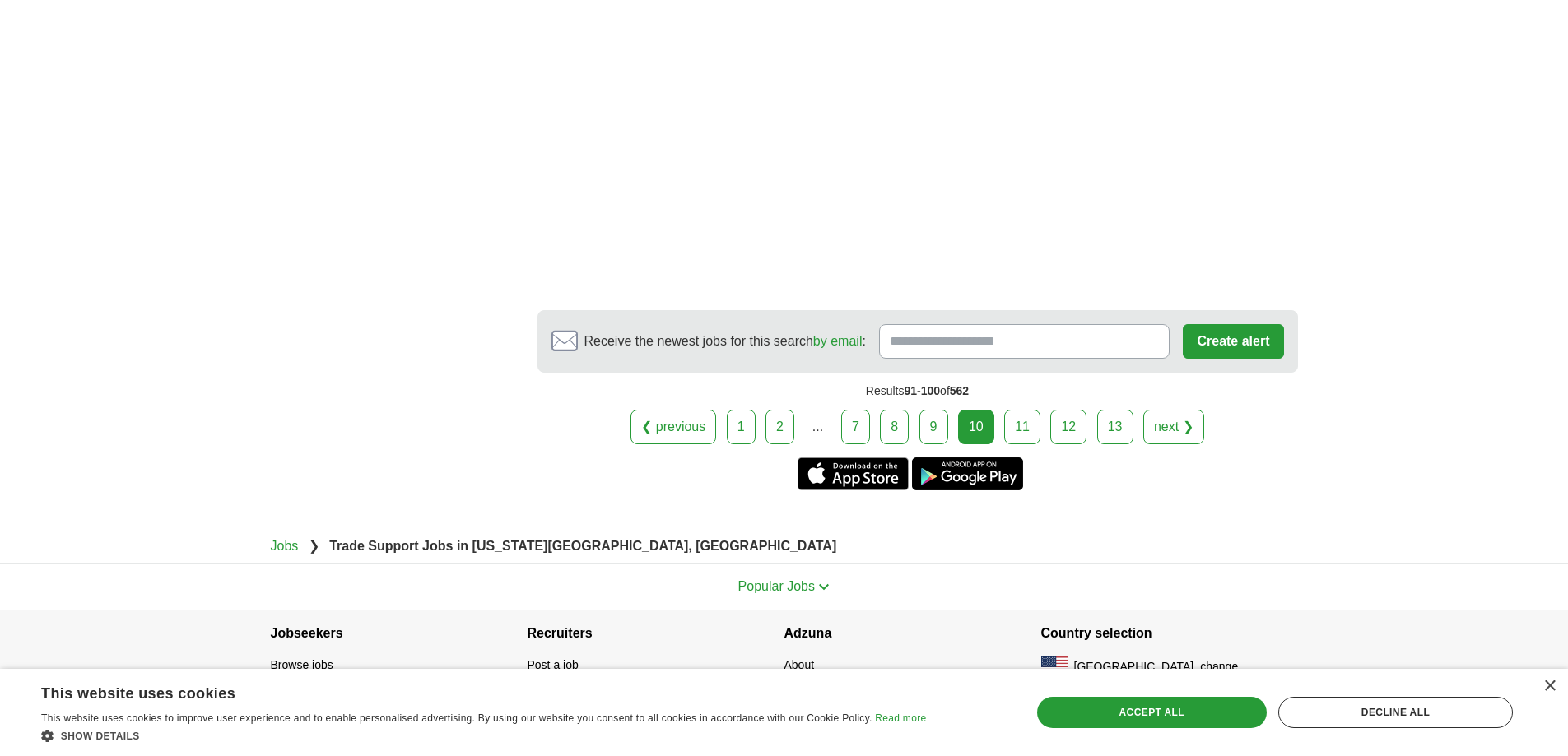
click at [1025, 410] on link "11" at bounding box center [1022, 427] width 36 height 34
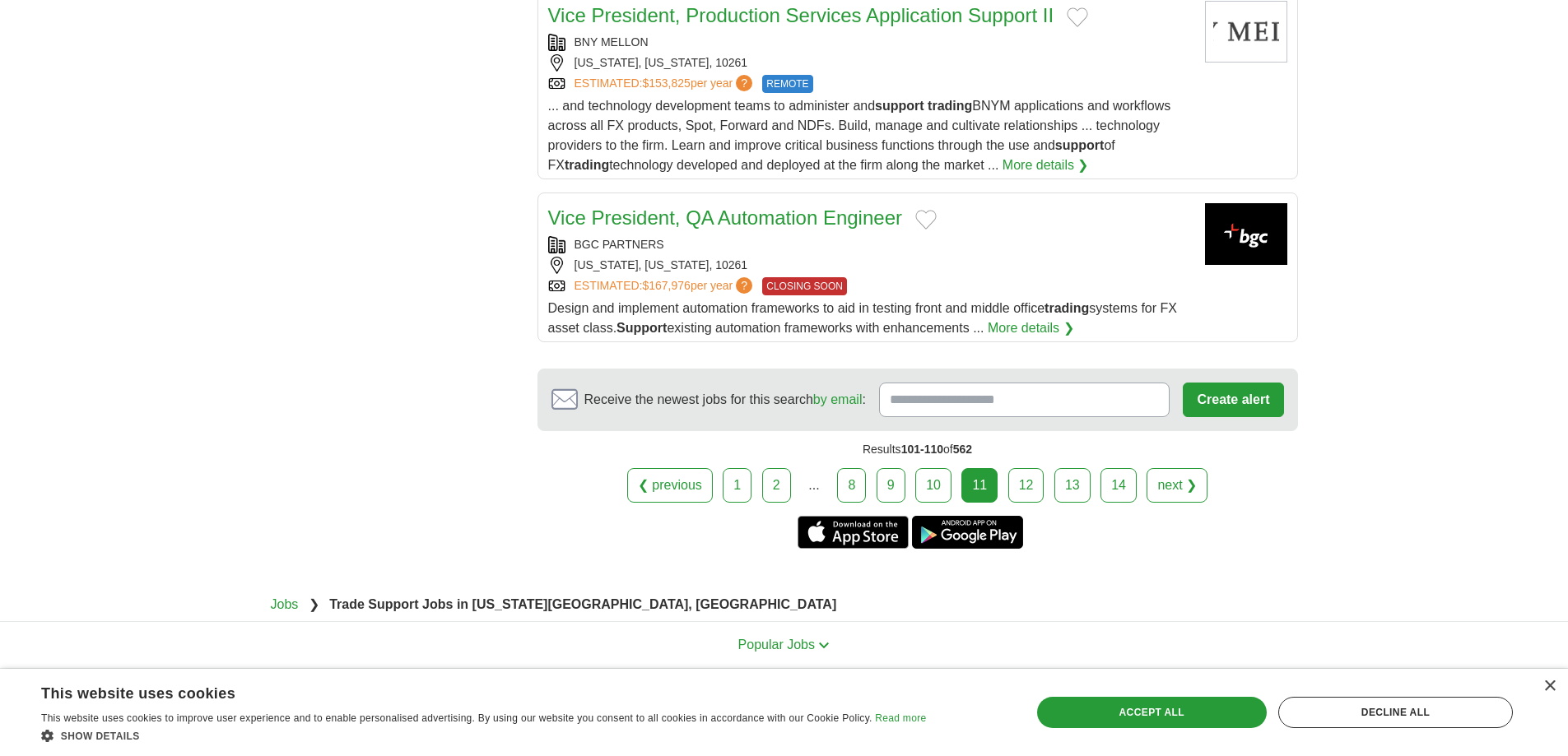
scroll to position [1811, 0]
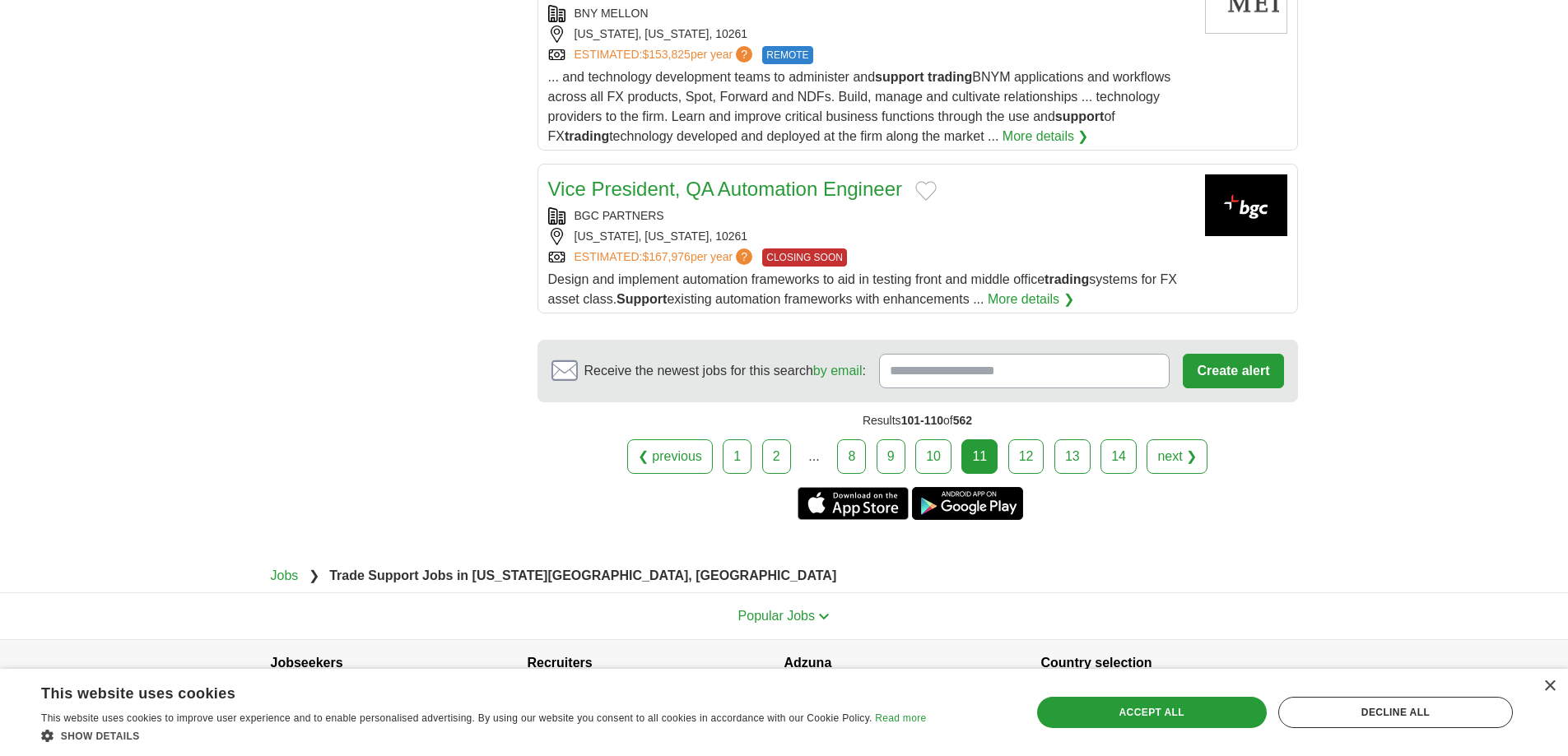
click at [1024, 439] on link "12" at bounding box center [1026, 456] width 36 height 34
